Goal: Task Accomplishment & Management: Complete application form

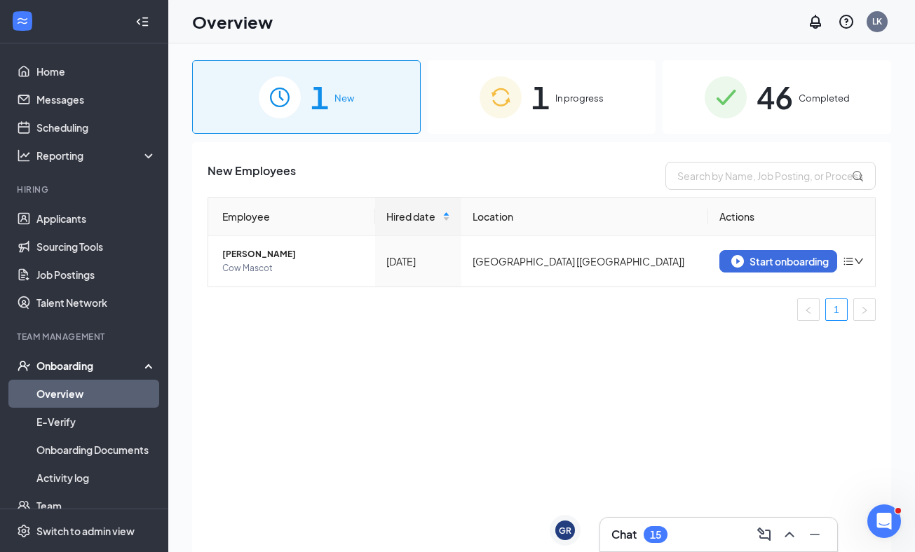
click at [564, 99] on span "In progress" at bounding box center [579, 98] width 48 height 14
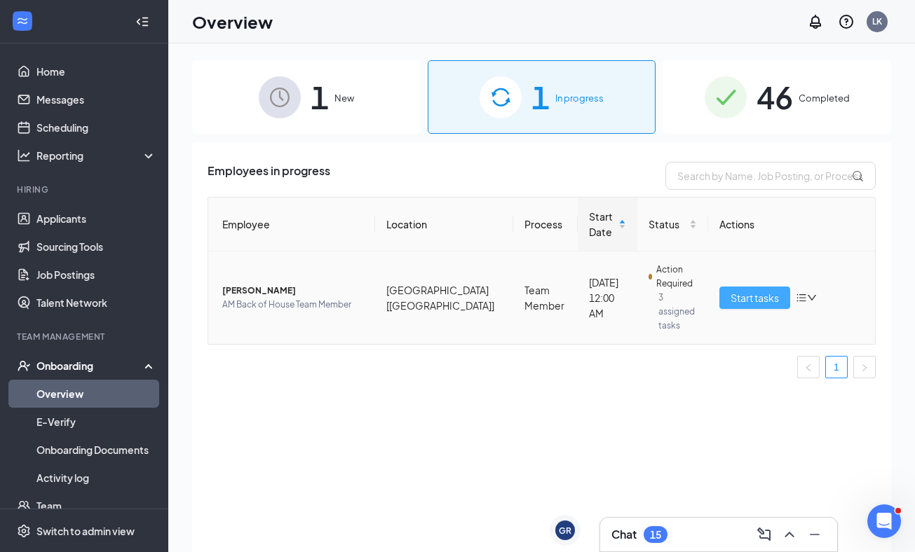
click at [747, 290] on span "Start tasks" at bounding box center [754, 297] width 48 height 15
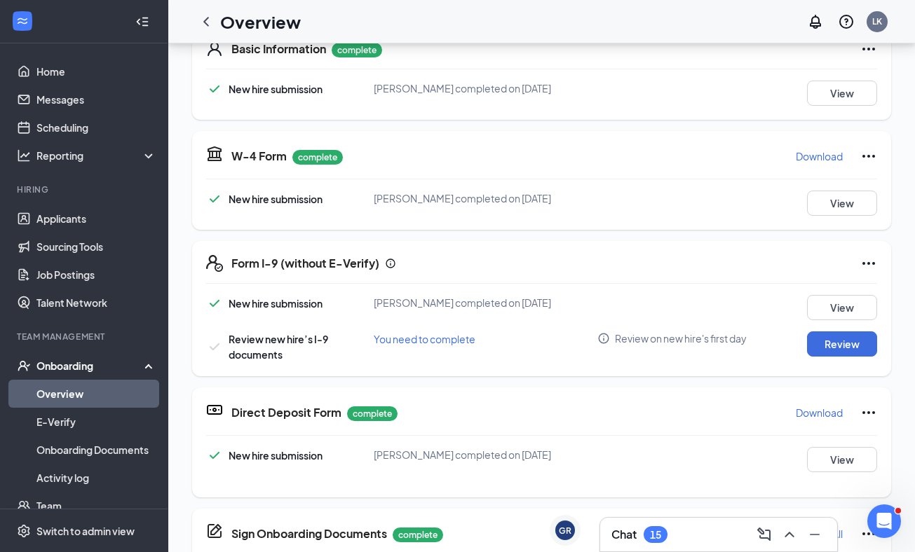
scroll to position [106, 0]
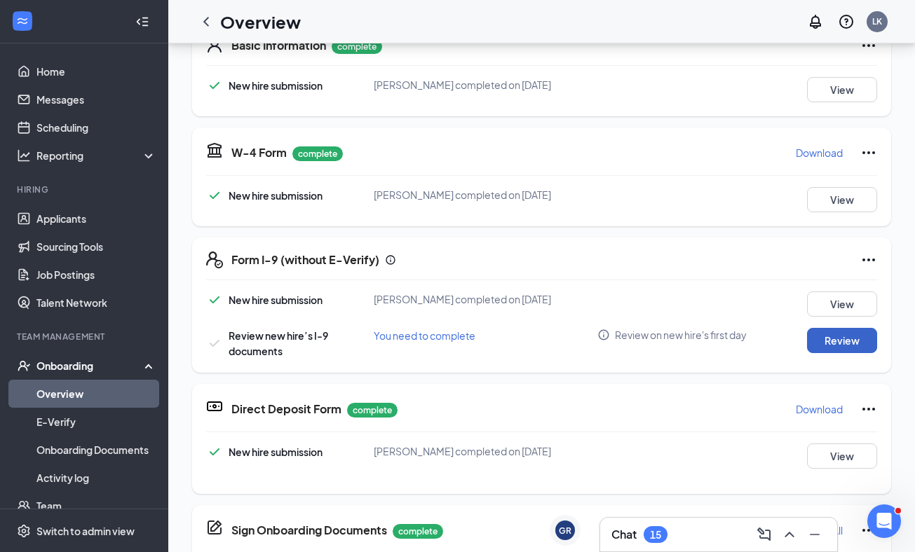
click at [835, 328] on button "Review" at bounding box center [842, 340] width 70 height 25
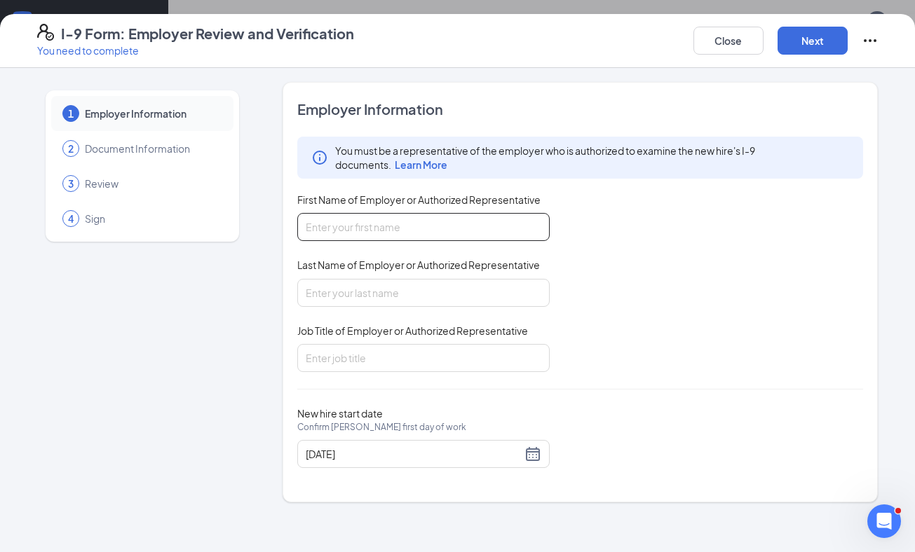
click at [415, 231] on input "First Name of Employer or Authorized Representative" at bounding box center [423, 227] width 252 height 28
type input "Lauren"
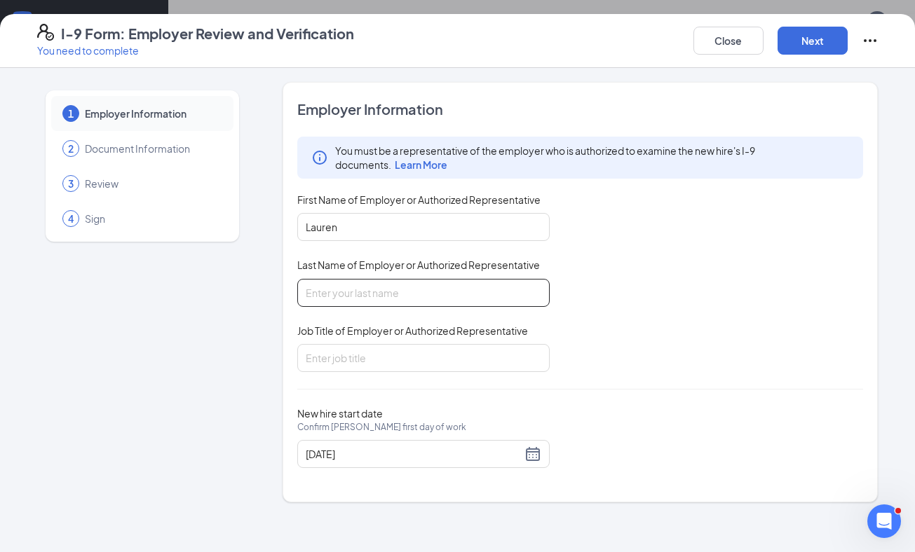
type input "A [PERSON_NAME]"
click at [362, 362] on input "Job Title of Employer or Authorized Representative" at bounding box center [423, 358] width 252 height 28
type input "Administrative Assistant"
click at [802, 48] on button "Next" at bounding box center [812, 41] width 70 height 28
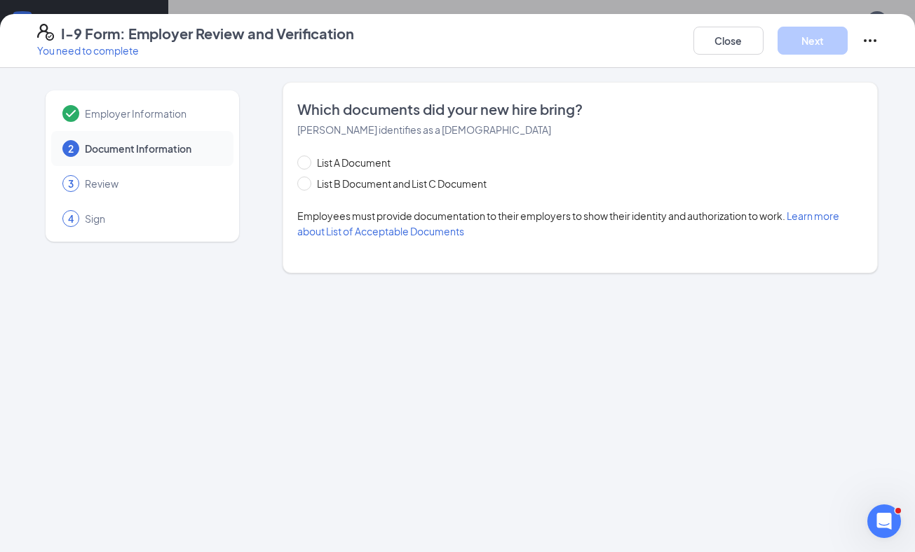
click at [309, 191] on div "List A Document List B Document and List C Document Employees must provide docu…" at bounding box center [580, 197] width 566 height 84
click at [306, 186] on span at bounding box center [304, 184] width 14 height 14
click at [306, 186] on input "List B Document and List C Document" at bounding box center [302, 182] width 10 height 10
radio input "true"
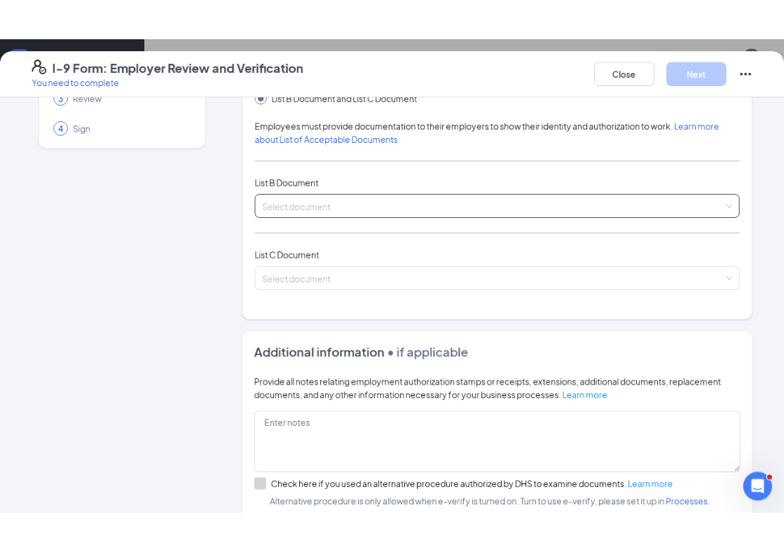
scroll to position [115, 0]
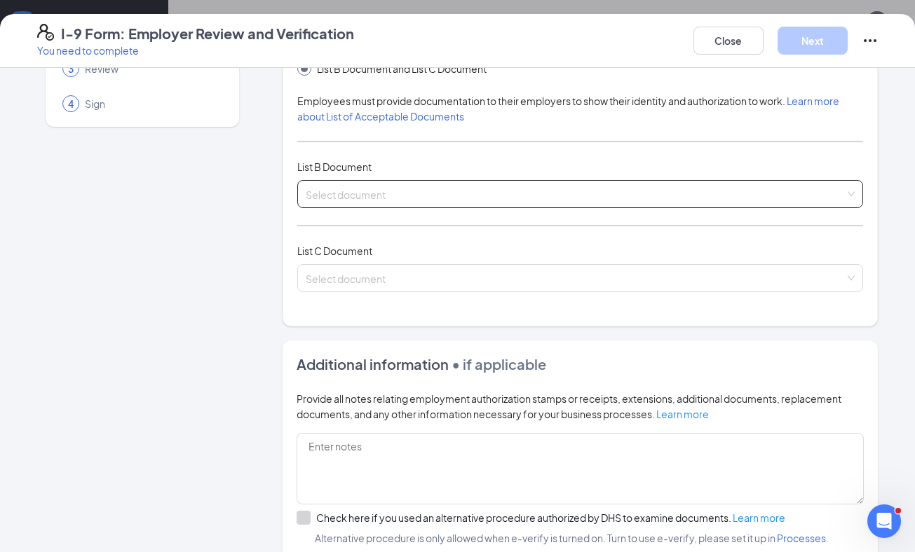
click at [407, 191] on input "search" at bounding box center [576, 191] width 540 height 21
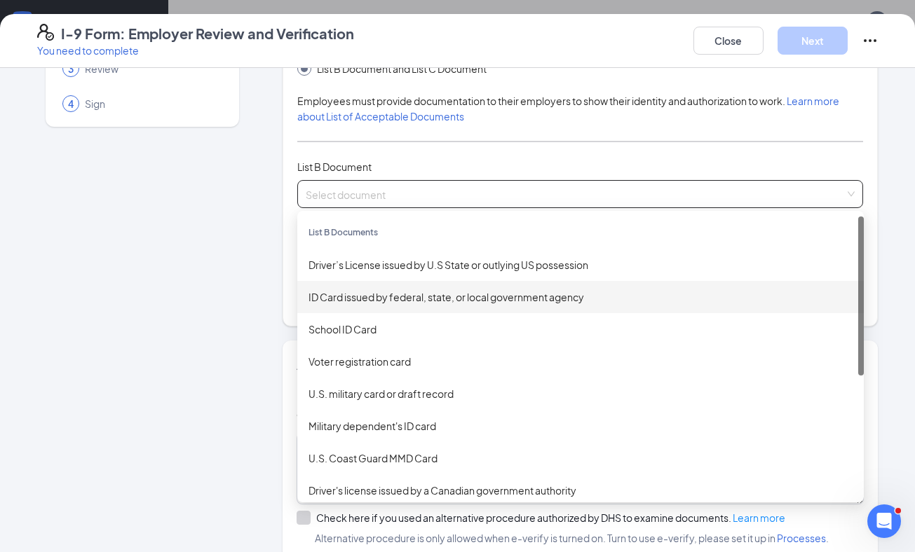
click at [431, 292] on div "ID Card issued by federal, state, or local government agency" at bounding box center [580, 296] width 544 height 15
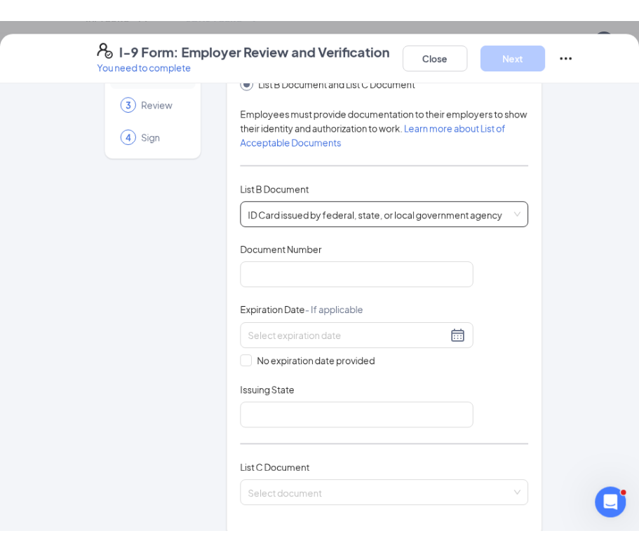
scroll to position [216, 0]
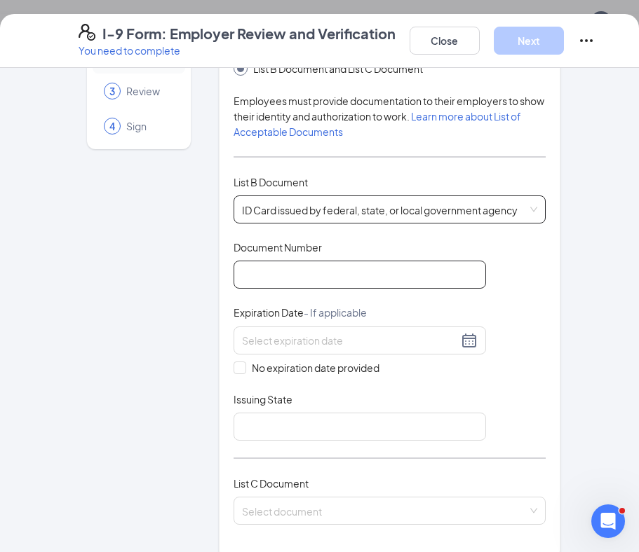
click at [377, 282] on input "Document Number" at bounding box center [359, 275] width 252 height 28
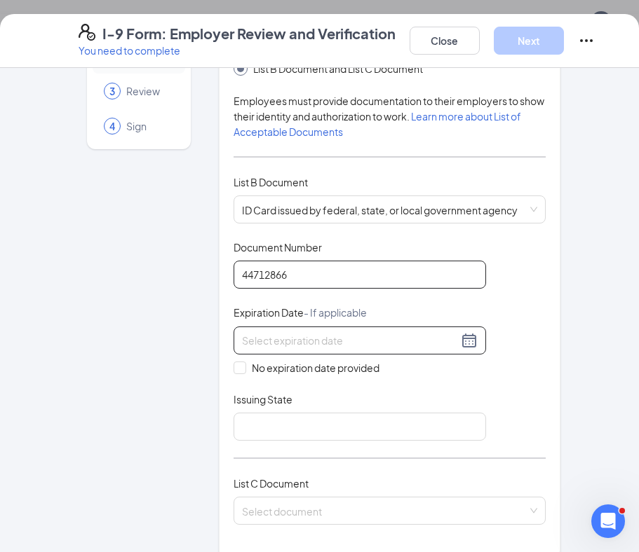
type input "44712866"
click at [401, 337] on input at bounding box center [350, 340] width 216 height 15
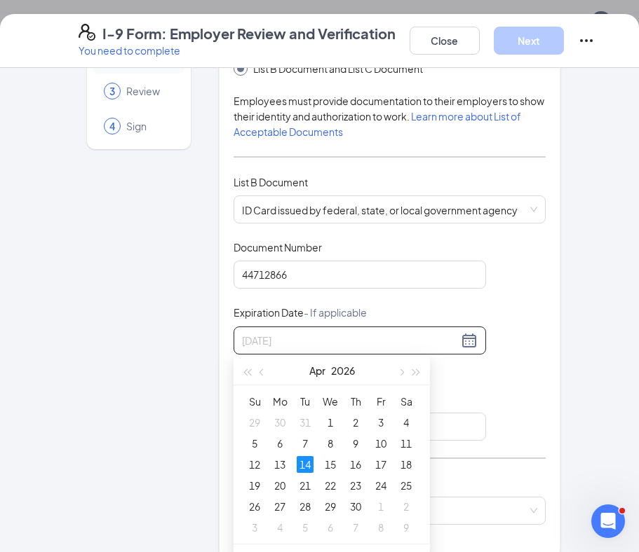
click at [308, 463] on div "14" at bounding box center [304, 464] width 17 height 17
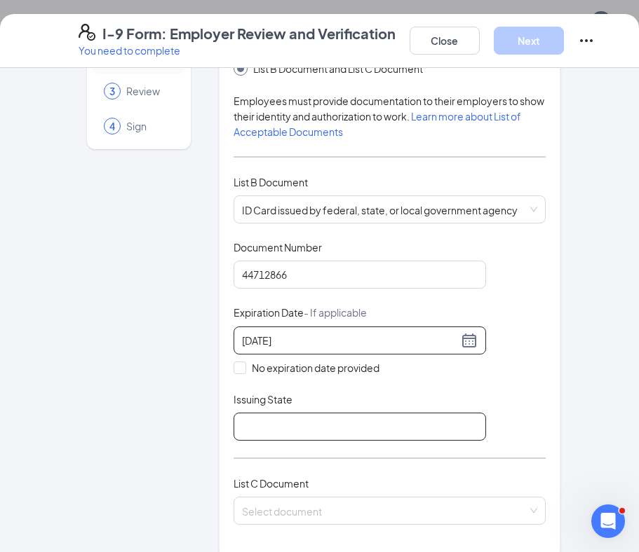
type input "[DATE]"
click at [332, 434] on input "Issuing State" at bounding box center [359, 427] width 252 height 28
type input "[US_STATE]"
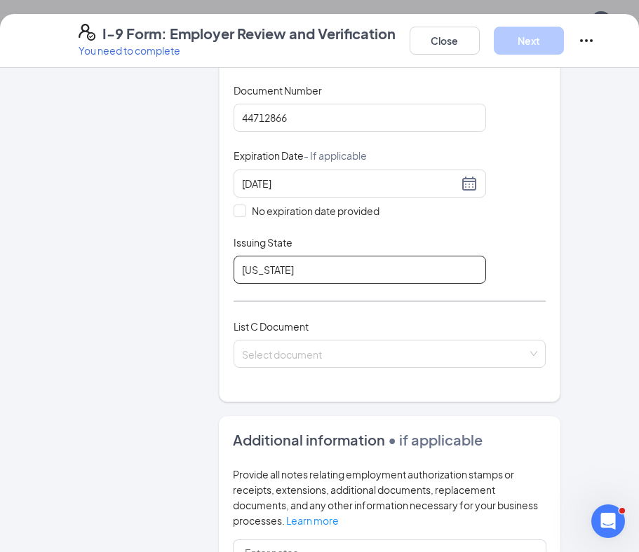
scroll to position [320, 0]
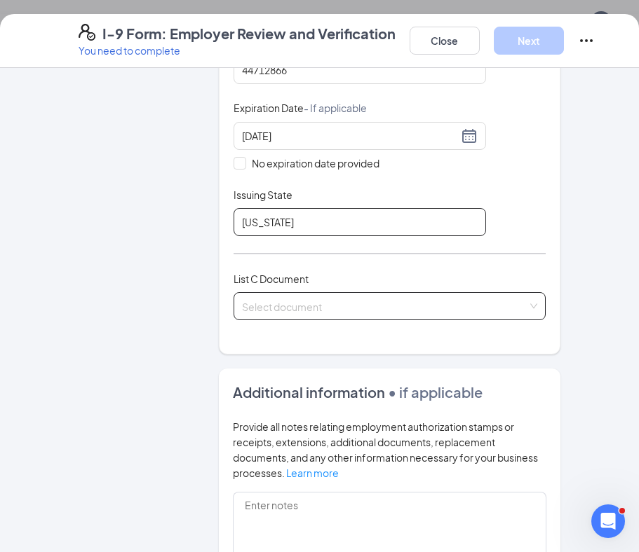
click at [346, 314] on span at bounding box center [384, 306] width 285 height 27
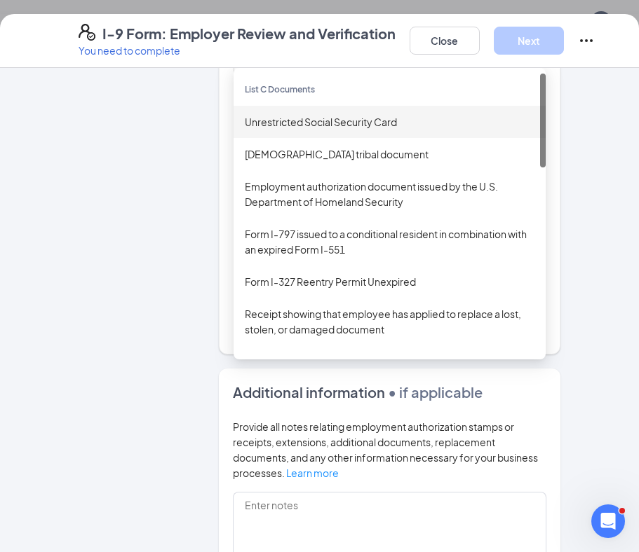
click at [316, 121] on div "Unrestricted Social Security Card" at bounding box center [389, 121] width 289 height 15
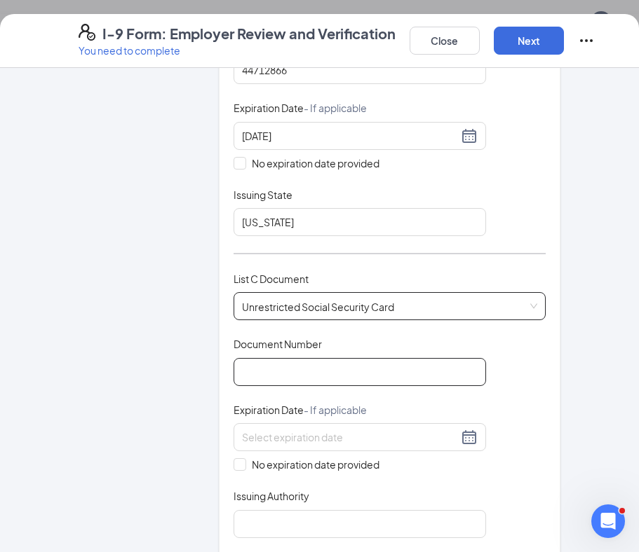
scroll to position [363, 0]
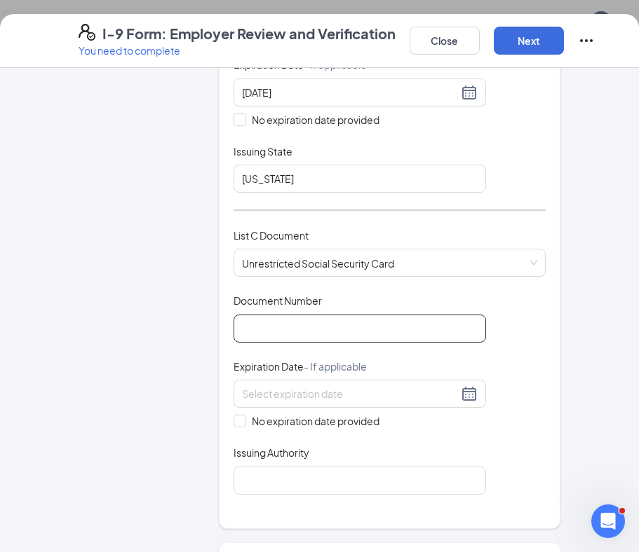
click at [343, 331] on input "Document Number" at bounding box center [359, 329] width 252 height 28
type input "043478283"
click at [240, 423] on input "No expiration date provided" at bounding box center [238, 420] width 10 height 10
checkbox input "true"
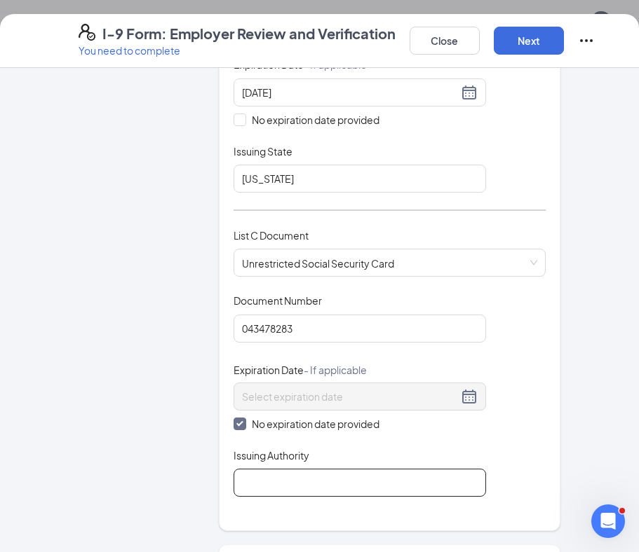
click at [268, 483] on input "Issuing Authority" at bounding box center [359, 483] width 252 height 28
type input "Social Security Administration"
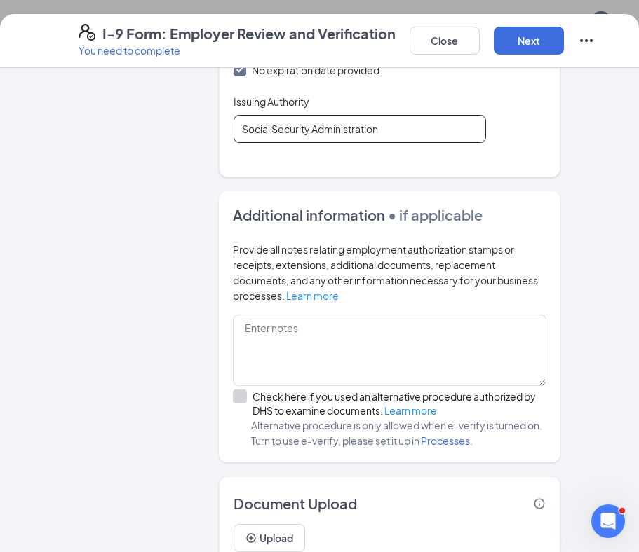
scroll to position [790, 0]
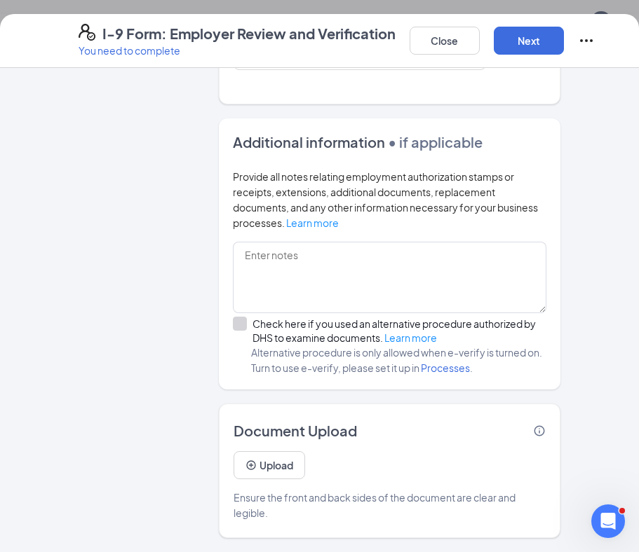
click at [512, 55] on div "Close Next" at bounding box center [501, 41] width 185 height 34
click at [512, 52] on button "Next" at bounding box center [528, 41] width 70 height 28
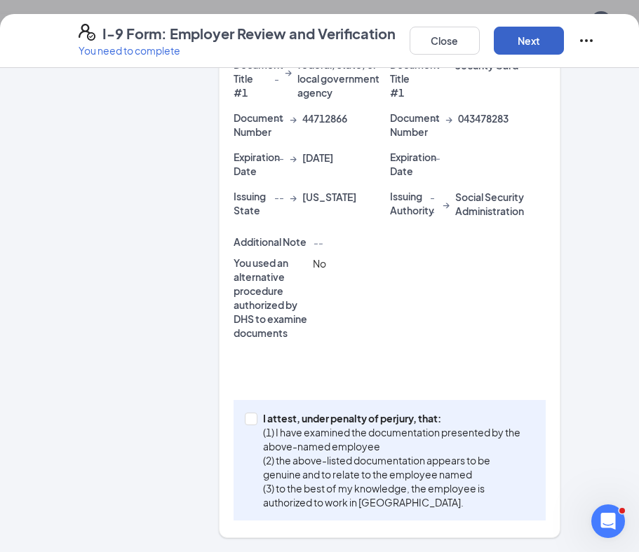
scroll to position [381, 0]
click at [246, 419] on input "I attest, under penalty of [PERSON_NAME], that: (1) I have examined the documen…" at bounding box center [250, 418] width 10 height 10
checkbox input "true"
click at [528, 42] on button "Next" at bounding box center [528, 41] width 70 height 28
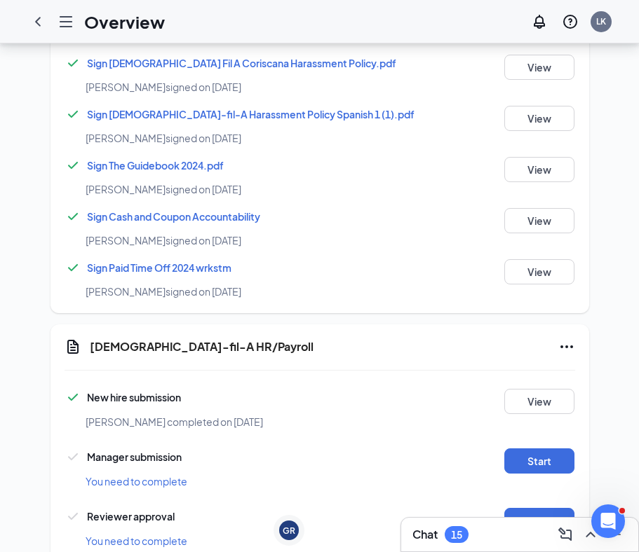
scroll to position [1082, 0]
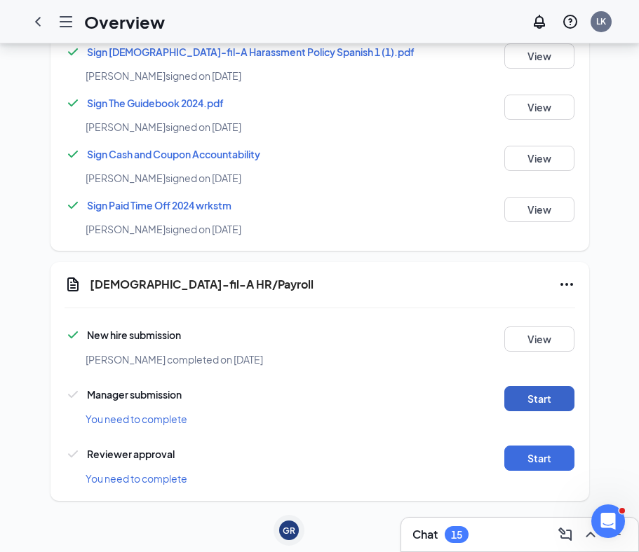
click at [543, 386] on button "Start" at bounding box center [539, 398] width 70 height 25
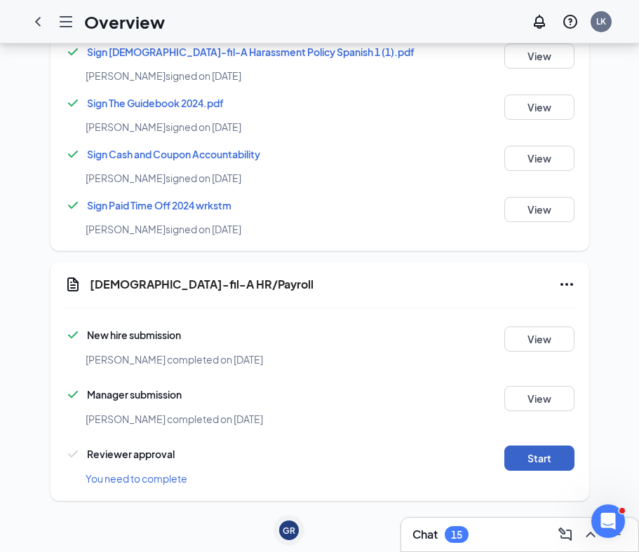
click at [564, 446] on button "Start" at bounding box center [539, 458] width 70 height 25
